Goal: Information Seeking & Learning: Learn about a topic

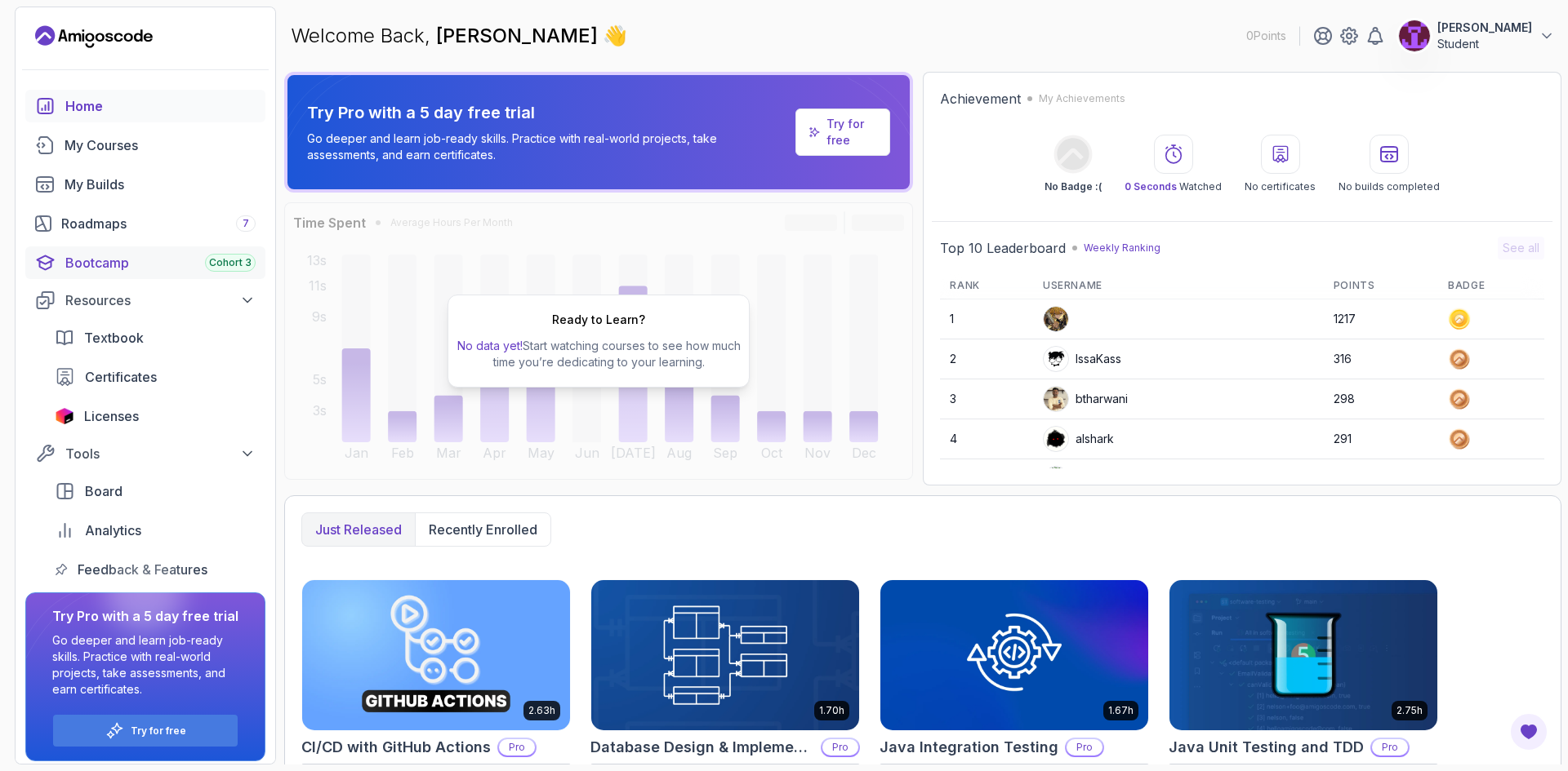
click at [179, 259] on div "Bootcamp Cohort 3" at bounding box center [160, 262] width 190 height 19
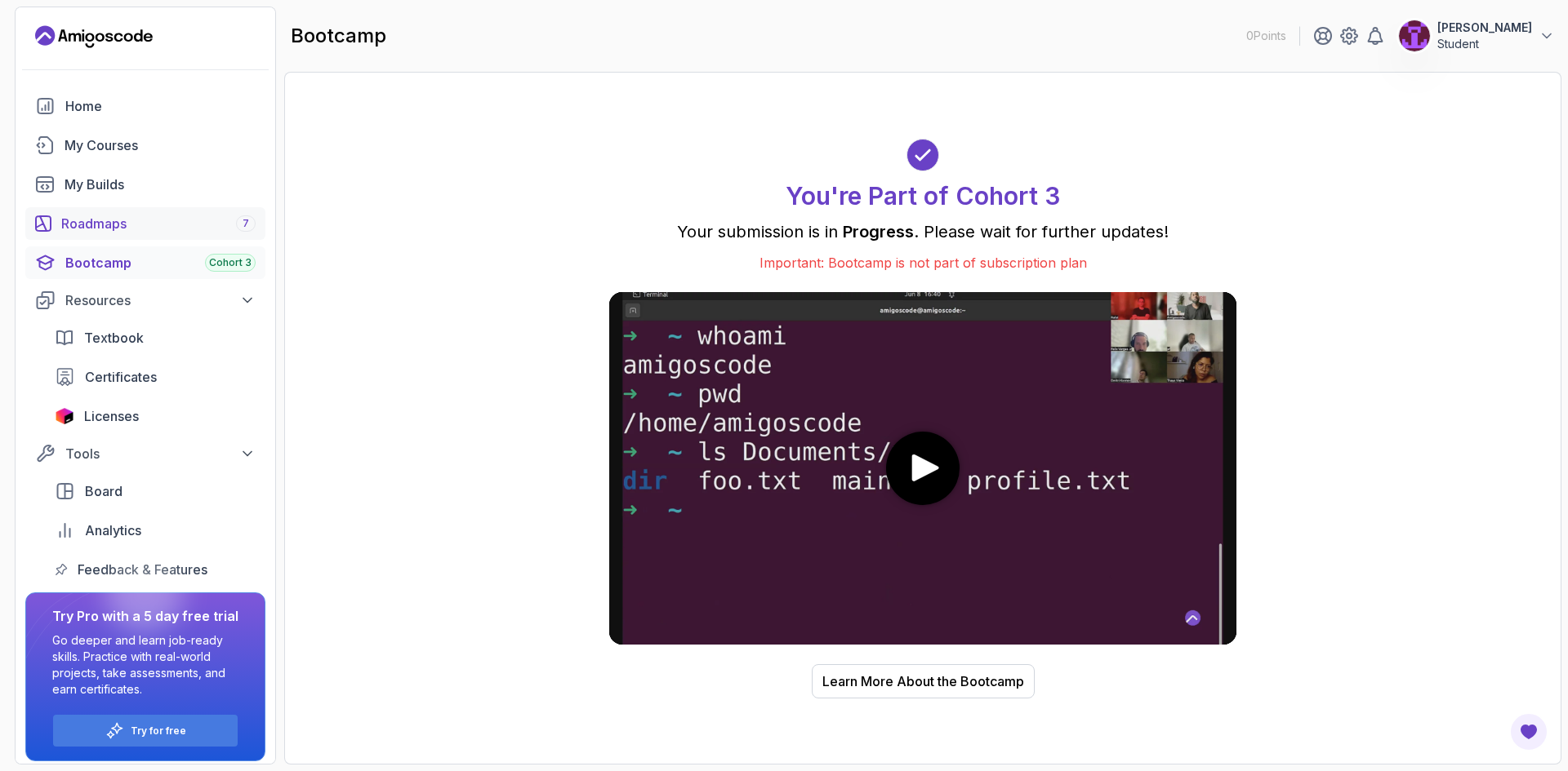
click at [176, 222] on div "Roadmaps 7" at bounding box center [158, 223] width 194 height 19
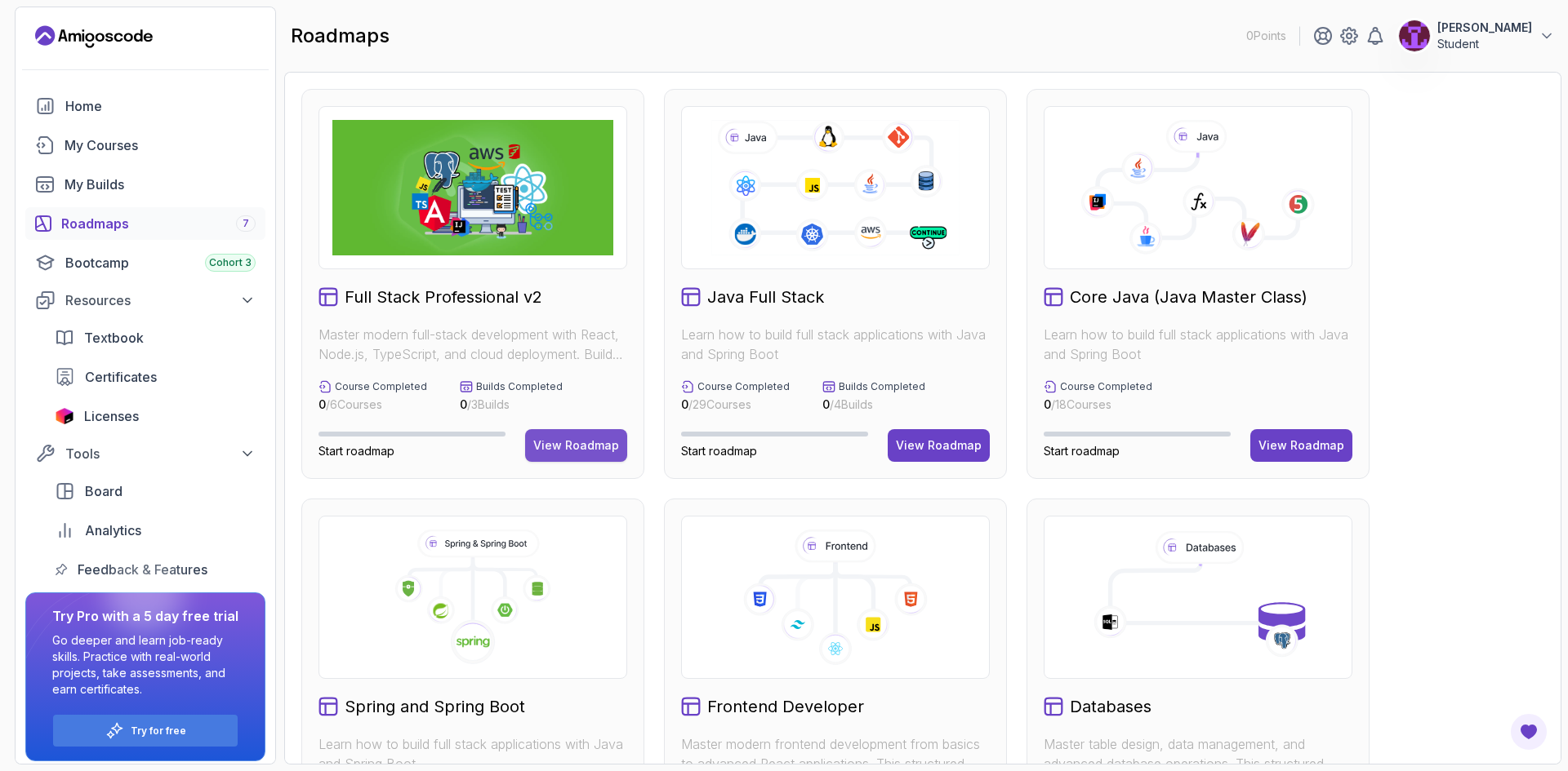
click at [602, 444] on div "View Roadmap" at bounding box center [576, 445] width 86 height 16
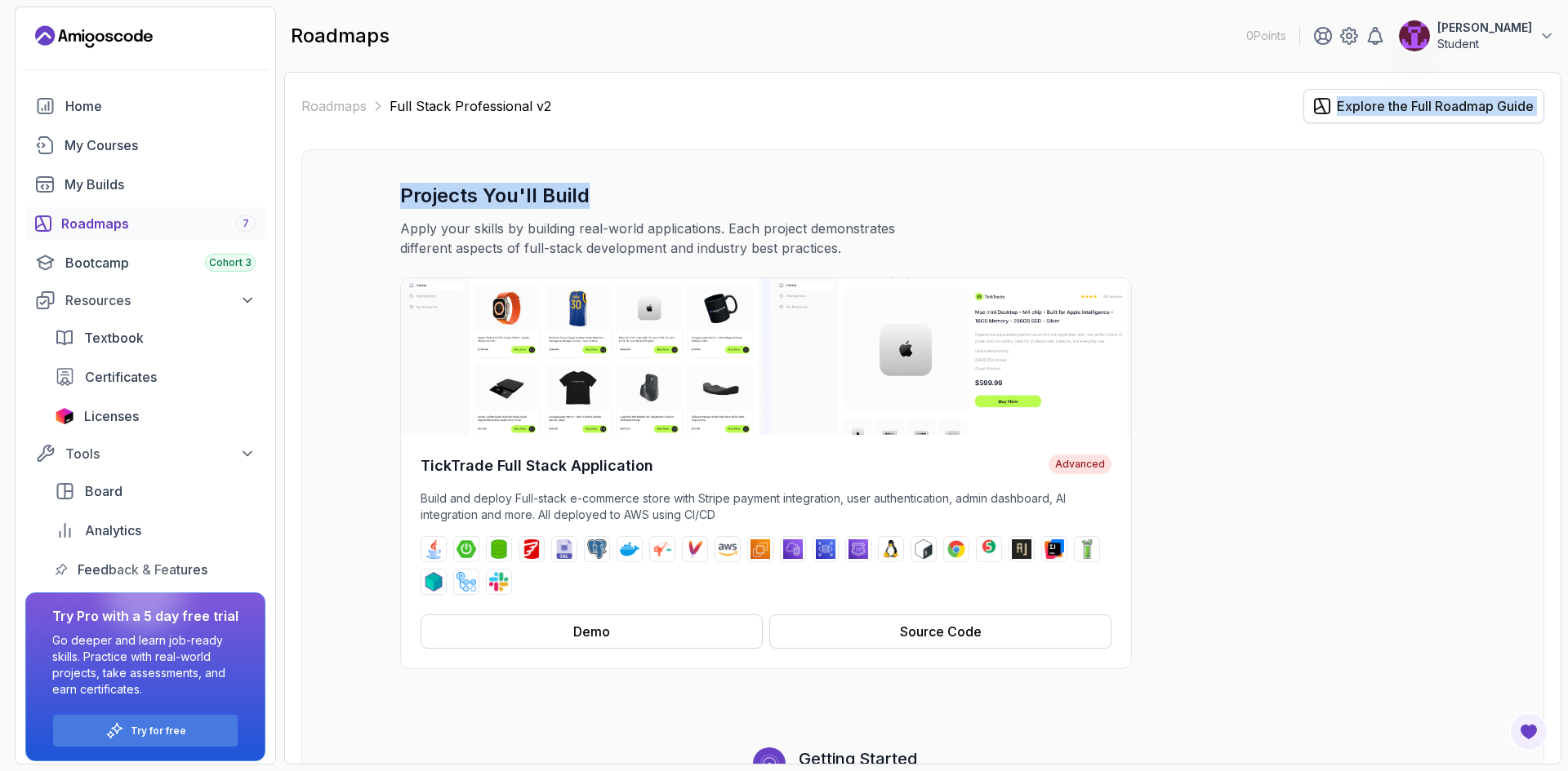
click at [1343, 101] on div "Explore the Full Roadmap Guide" at bounding box center [1435, 106] width 197 height 19
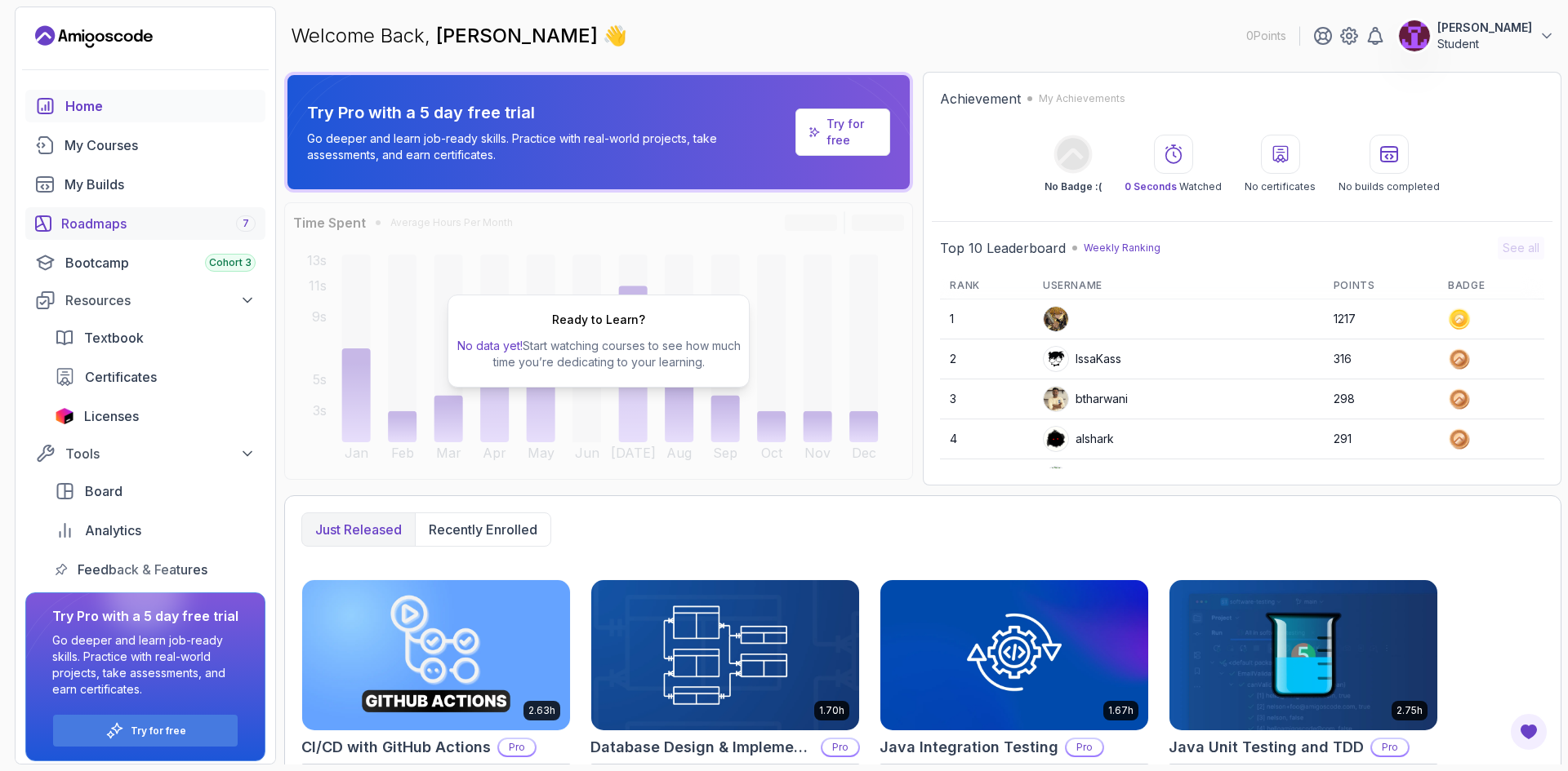
click at [172, 217] on div "Roadmaps 7" at bounding box center [158, 223] width 194 height 19
